Goal: Task Accomplishment & Management: Complete application form

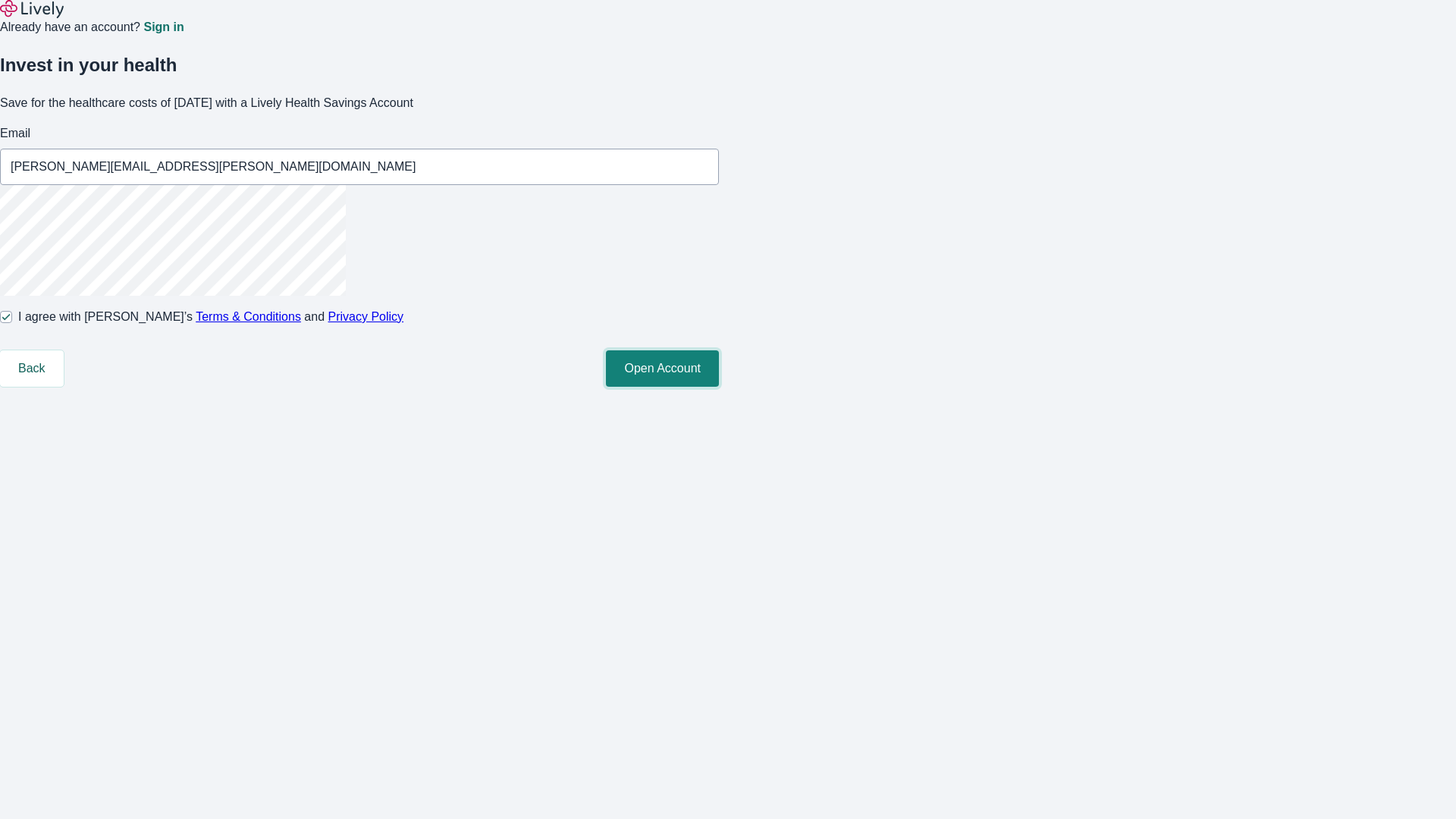
click at [719, 387] on button "Open Account" at bounding box center [663, 369] width 113 height 36
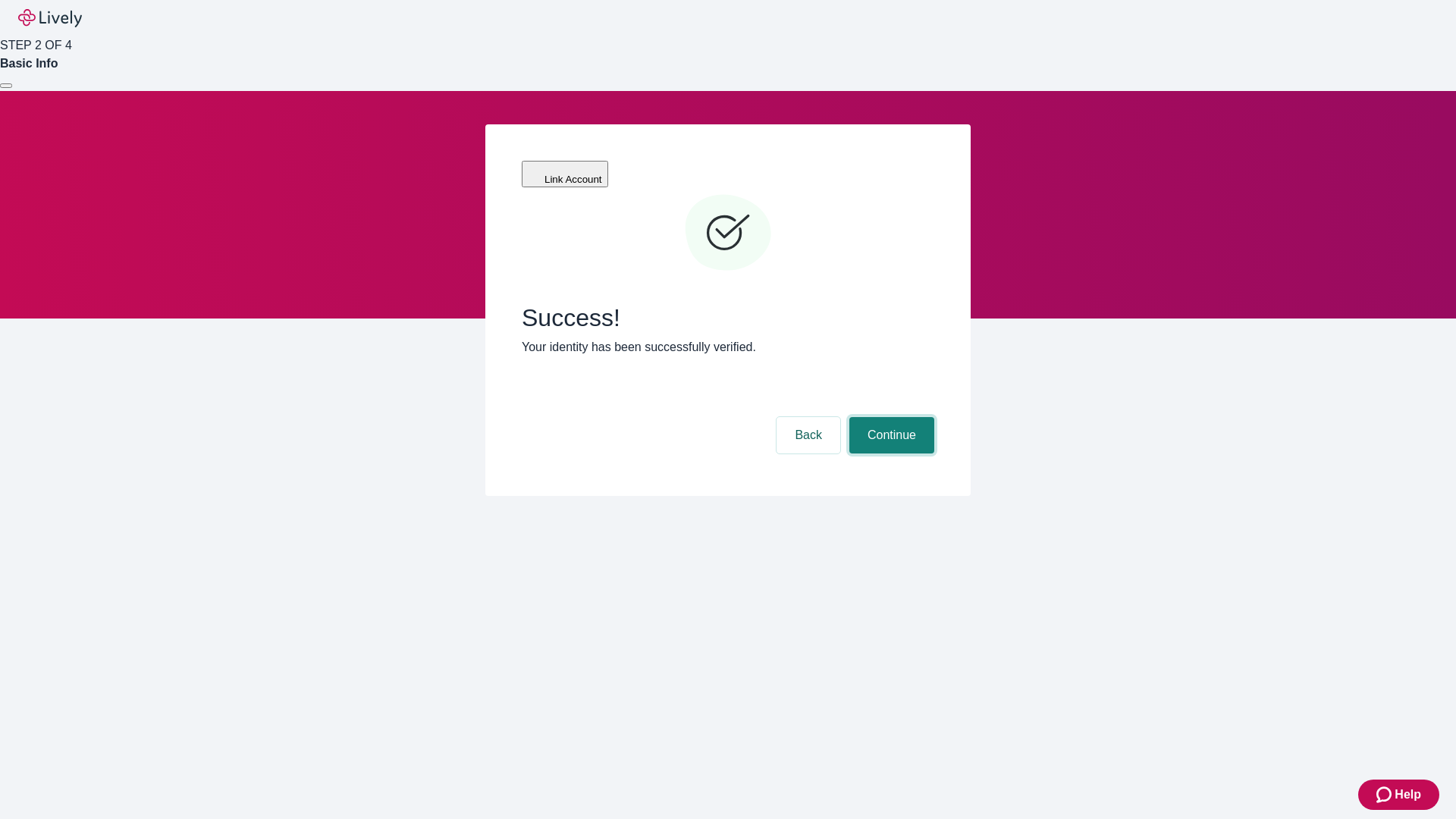
click at [890, 418] on button "Continue" at bounding box center [892, 436] width 85 height 36
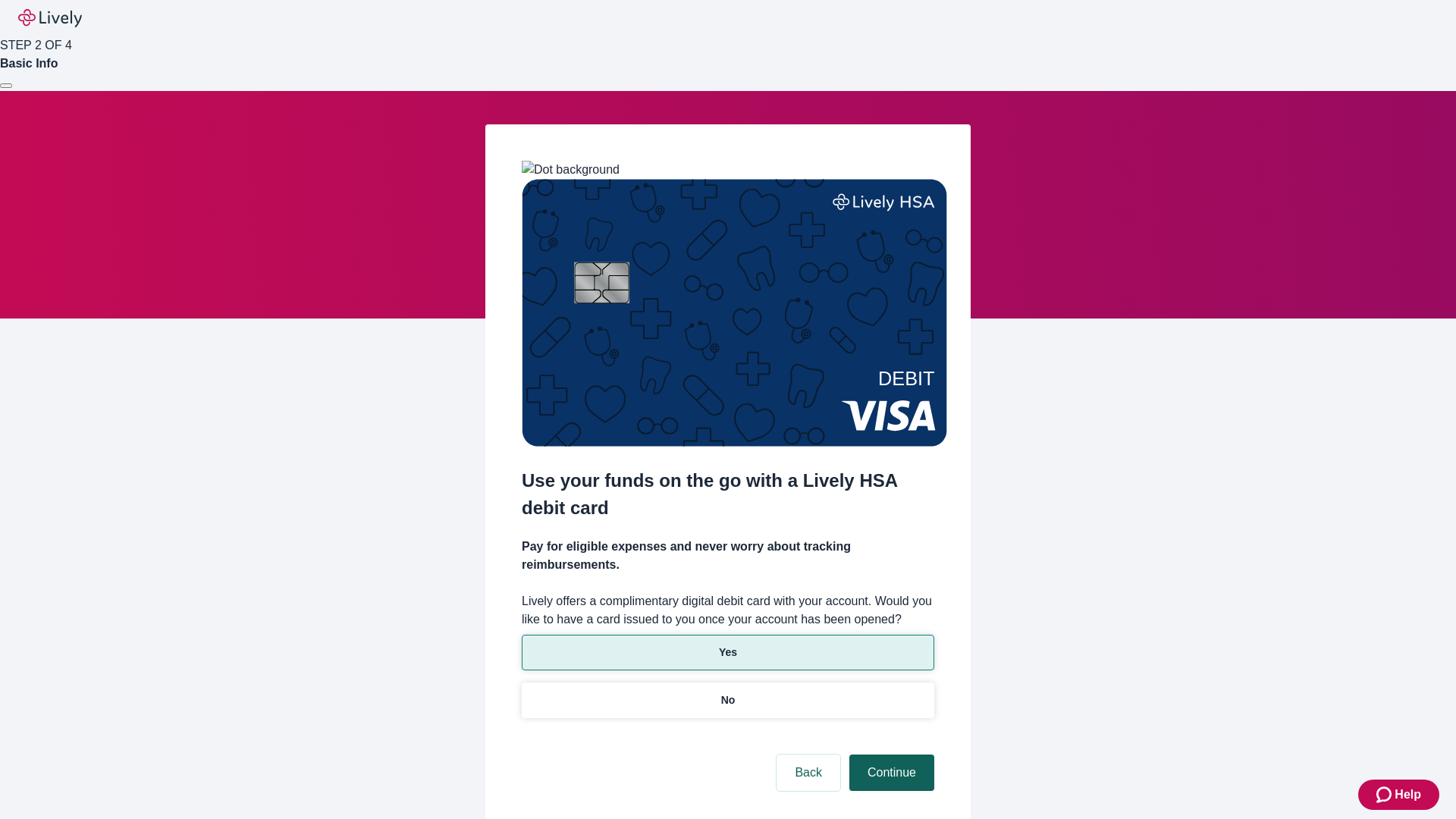
click at [727, 645] on p "Yes" at bounding box center [728, 652] width 18 height 16
click at [890, 755] on button "Continue" at bounding box center [892, 773] width 85 height 36
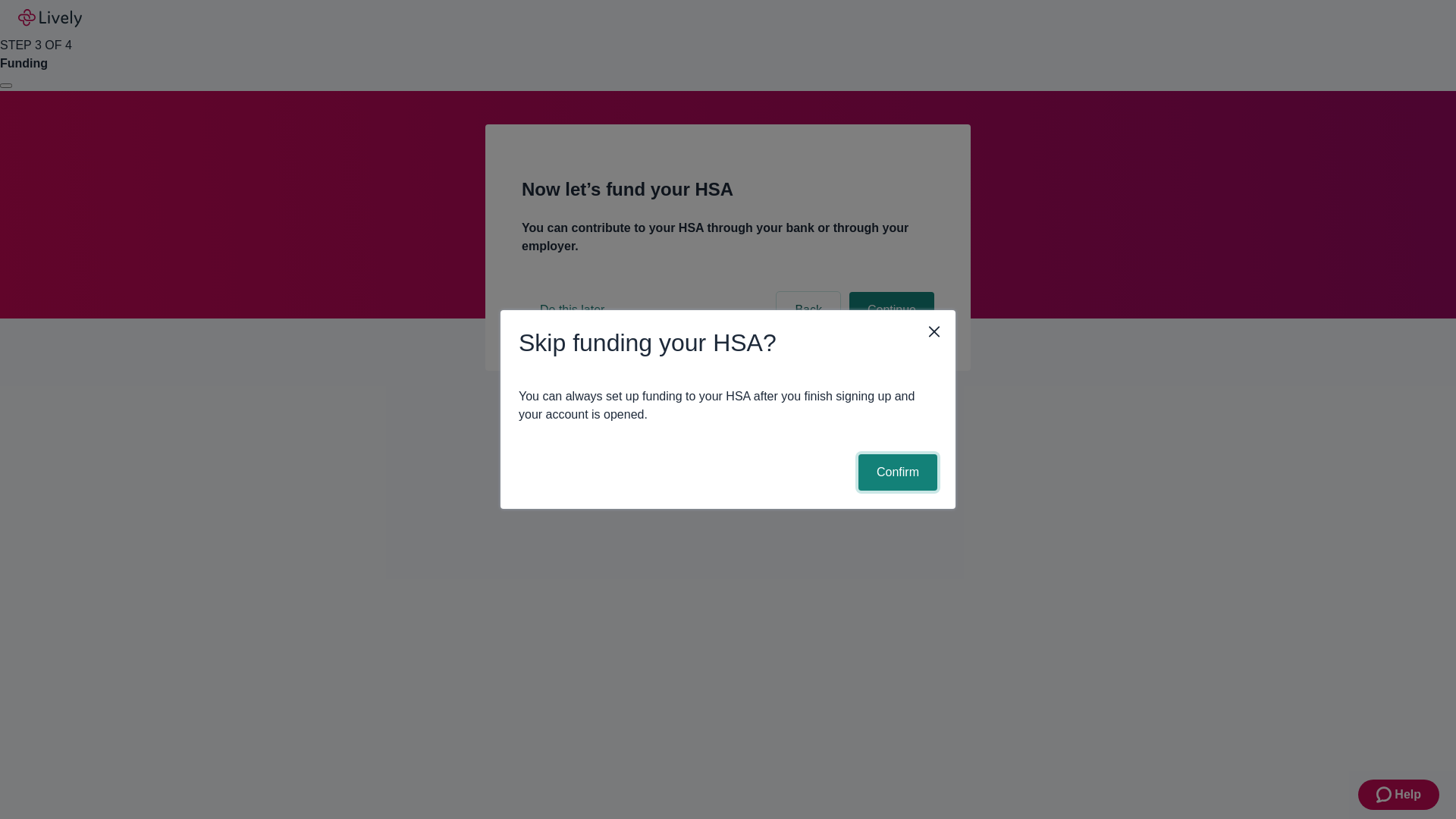
click at [896, 472] on button "Confirm" at bounding box center [898, 472] width 79 height 36
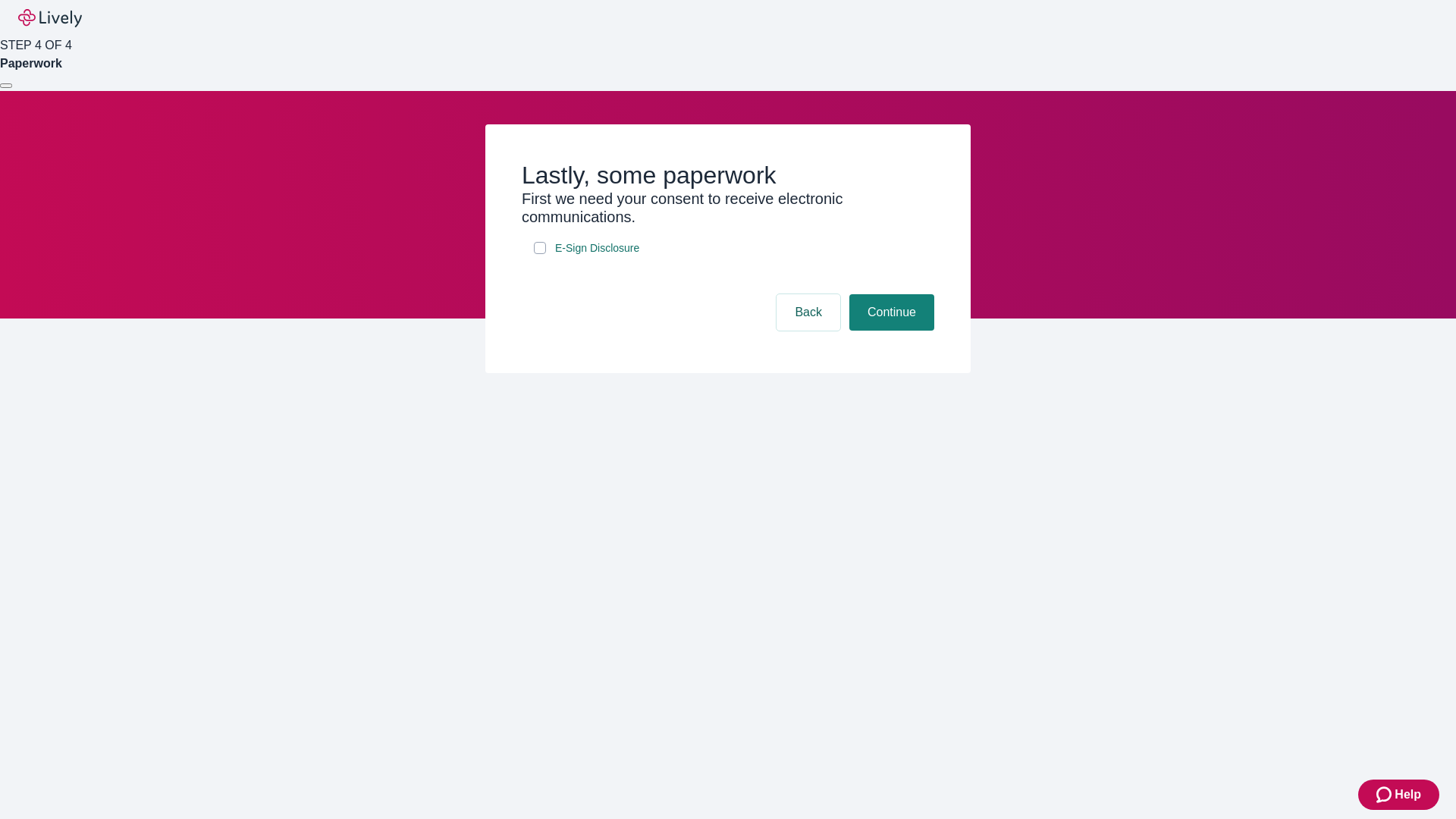
click at [540, 254] on input "E-Sign Disclosure" at bounding box center [540, 248] width 12 height 12
checkbox input "true"
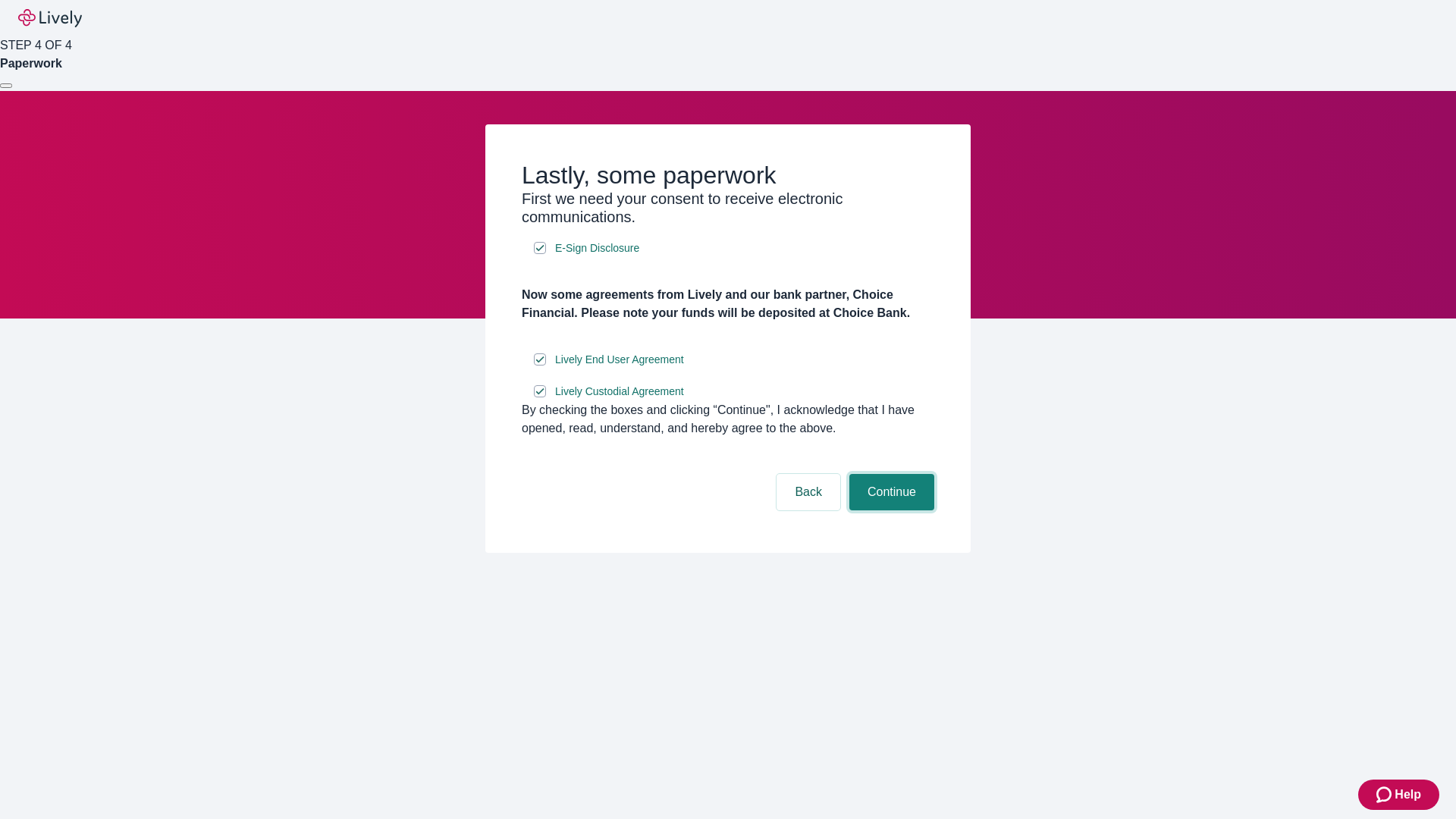
click at [890, 511] on button "Continue" at bounding box center [892, 492] width 85 height 36
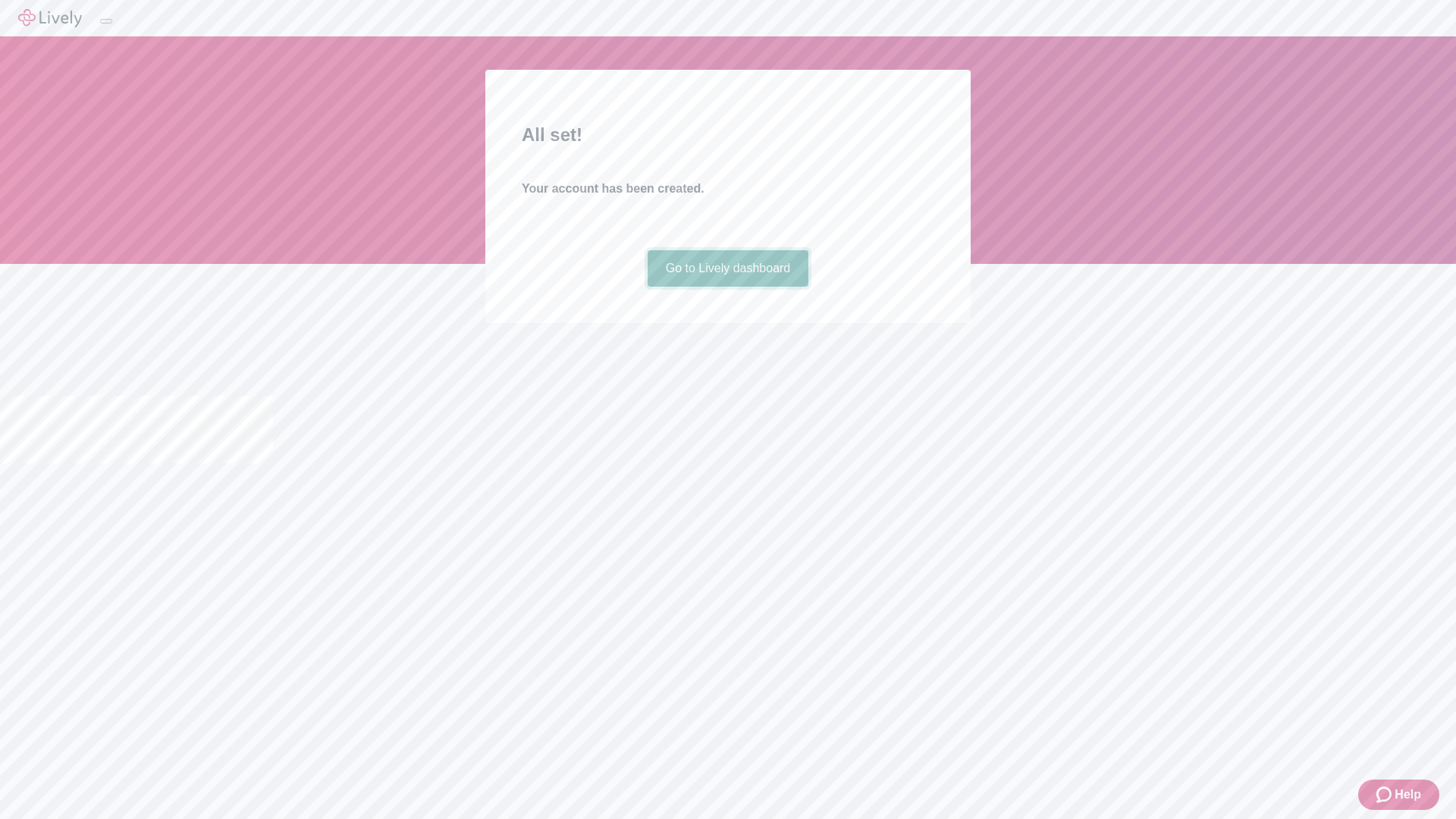
click at [727, 286] on link "Go to Lively dashboard" at bounding box center [728, 268] width 162 height 36
